Goal: Task Accomplishment & Management: Use online tool/utility

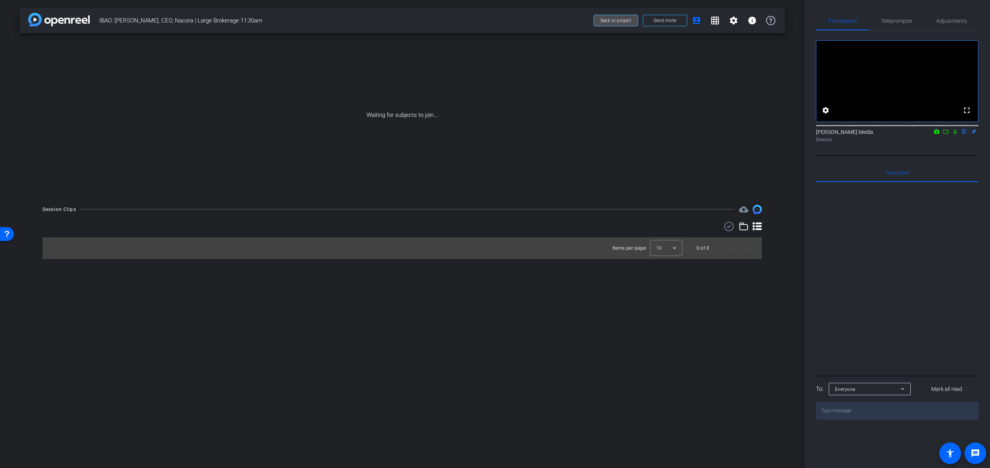
click at [628, 23] on span "Back to project" at bounding box center [616, 20] width 31 height 5
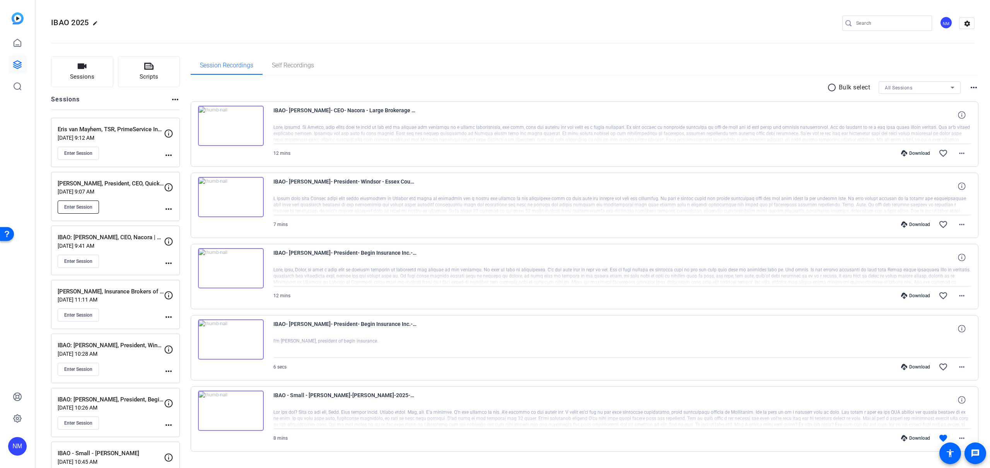
click at [89, 205] on span "Enter Session" at bounding box center [78, 207] width 28 height 6
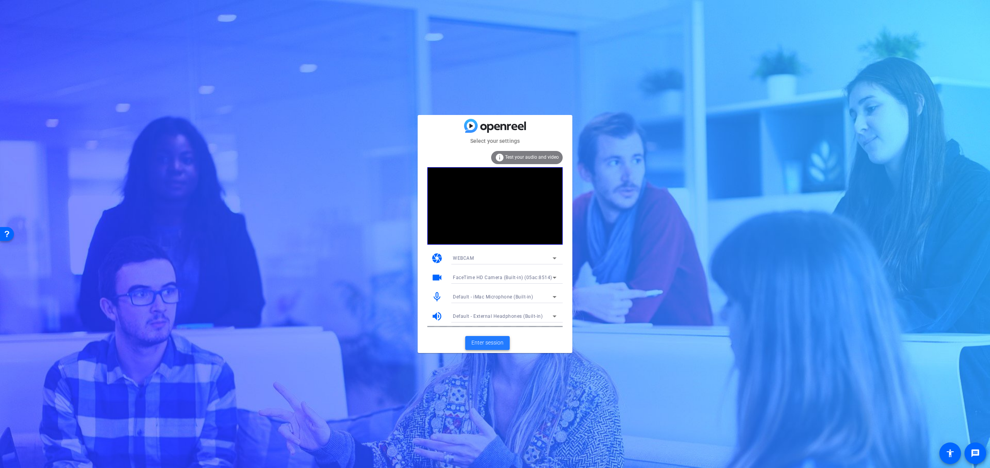
click at [500, 343] on span "Enter session" at bounding box center [488, 342] width 32 height 8
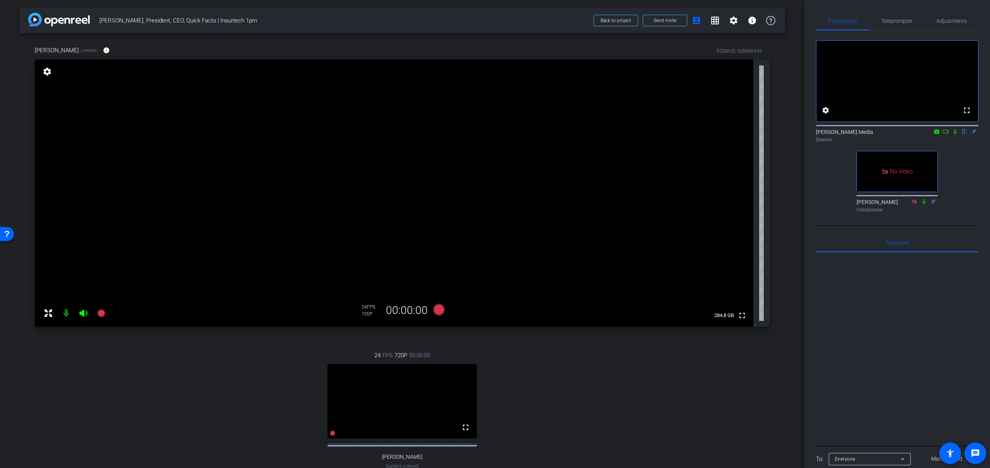
click at [957, 134] on icon at bounding box center [955, 131] width 6 height 5
click at [440, 310] on icon at bounding box center [439, 310] width 12 height 12
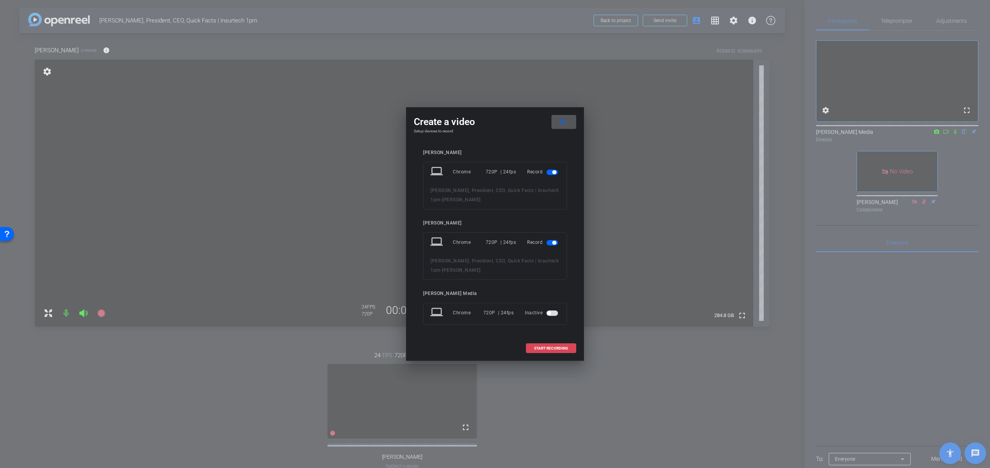
click at [548, 350] on span "START RECORDING" at bounding box center [551, 348] width 34 height 4
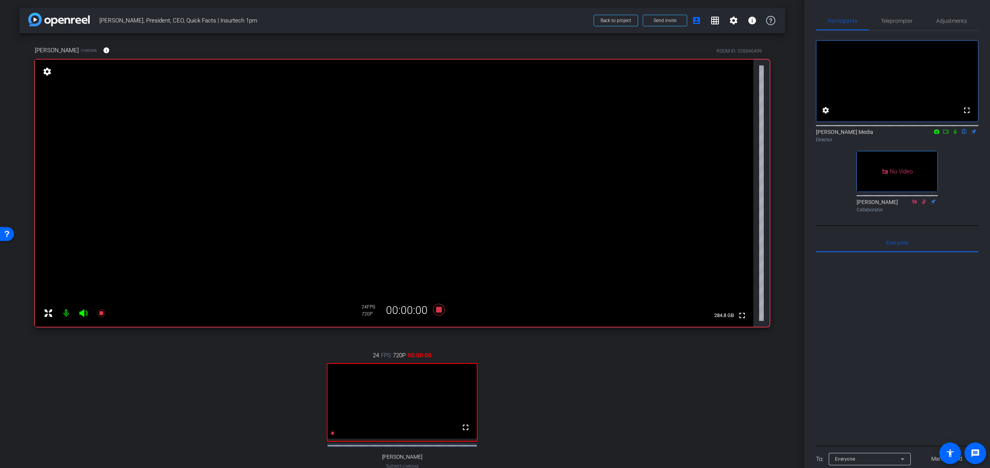
click at [948, 134] on icon at bounding box center [946, 131] width 6 height 5
click at [965, 134] on icon at bounding box center [964, 131] width 3 height 5
click at [965, 134] on icon at bounding box center [965, 131] width 6 height 5
click at [440, 309] on icon at bounding box center [439, 310] width 12 height 12
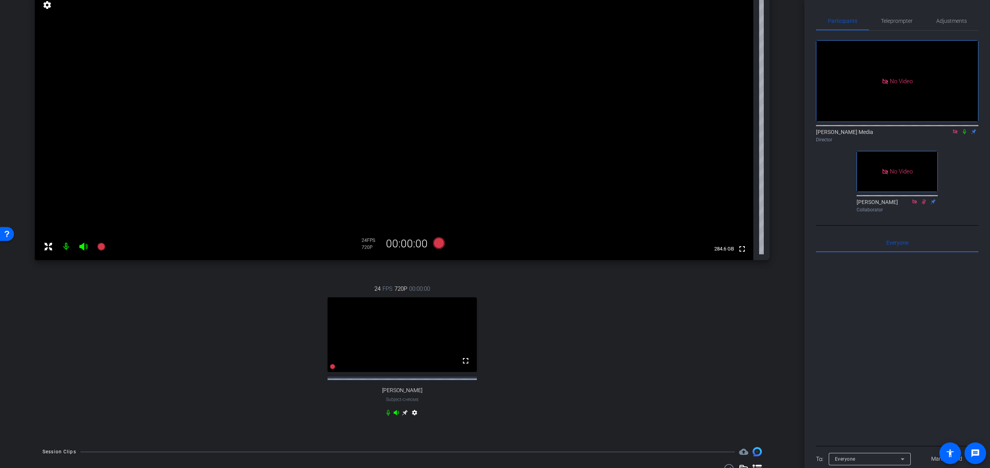
scroll to position [124, 0]
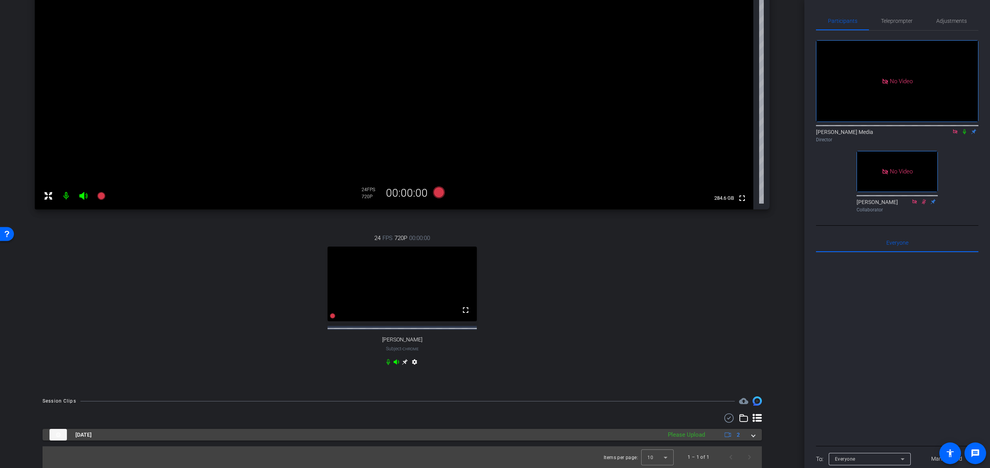
click at [749, 436] on div "[DATE] Please Upload 2" at bounding box center [401, 435] width 703 height 12
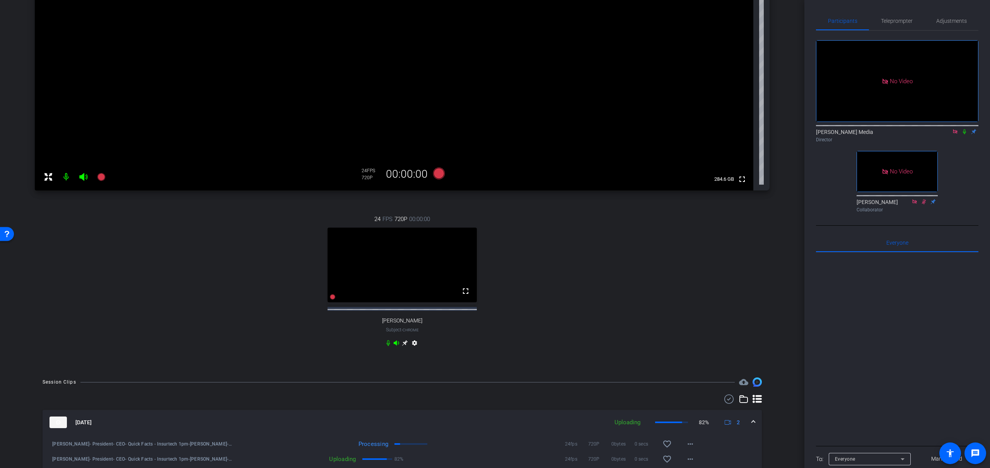
scroll to position [152, 0]
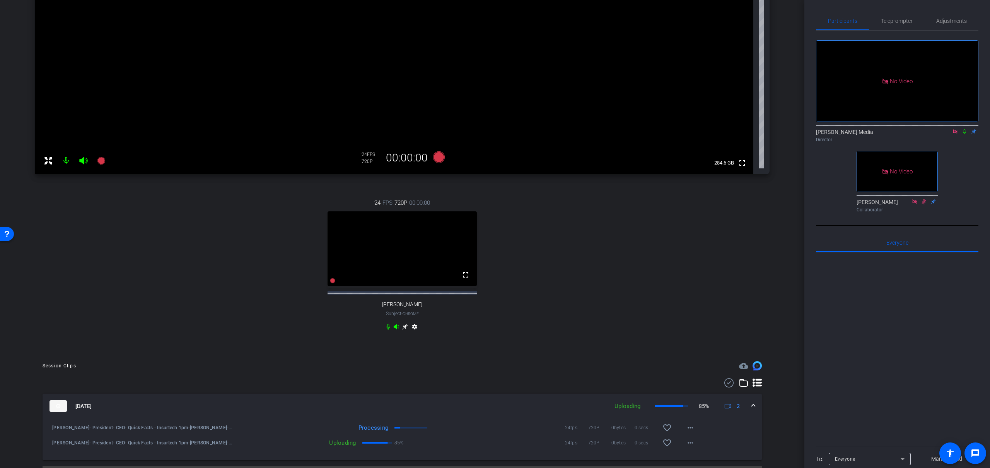
click at [957, 134] on icon at bounding box center [955, 131] width 6 height 5
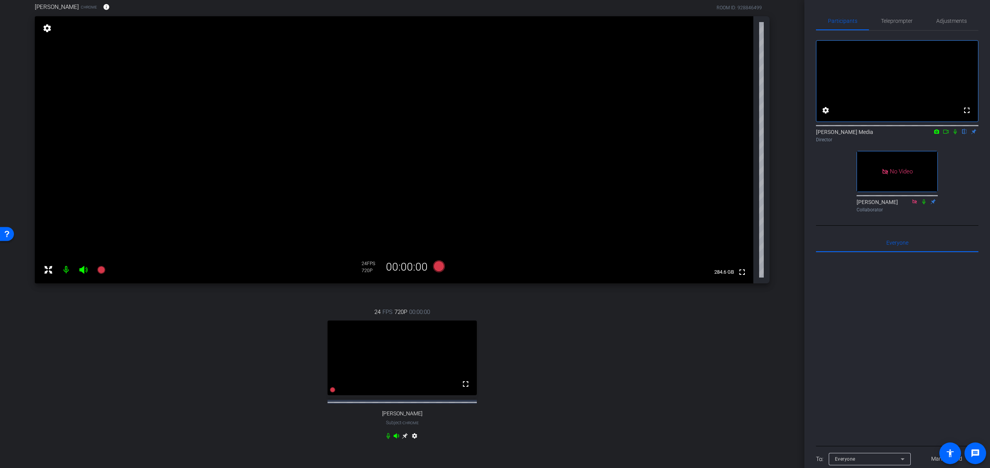
scroll to position [0, 0]
